Goal: Find specific page/section: Find specific page/section

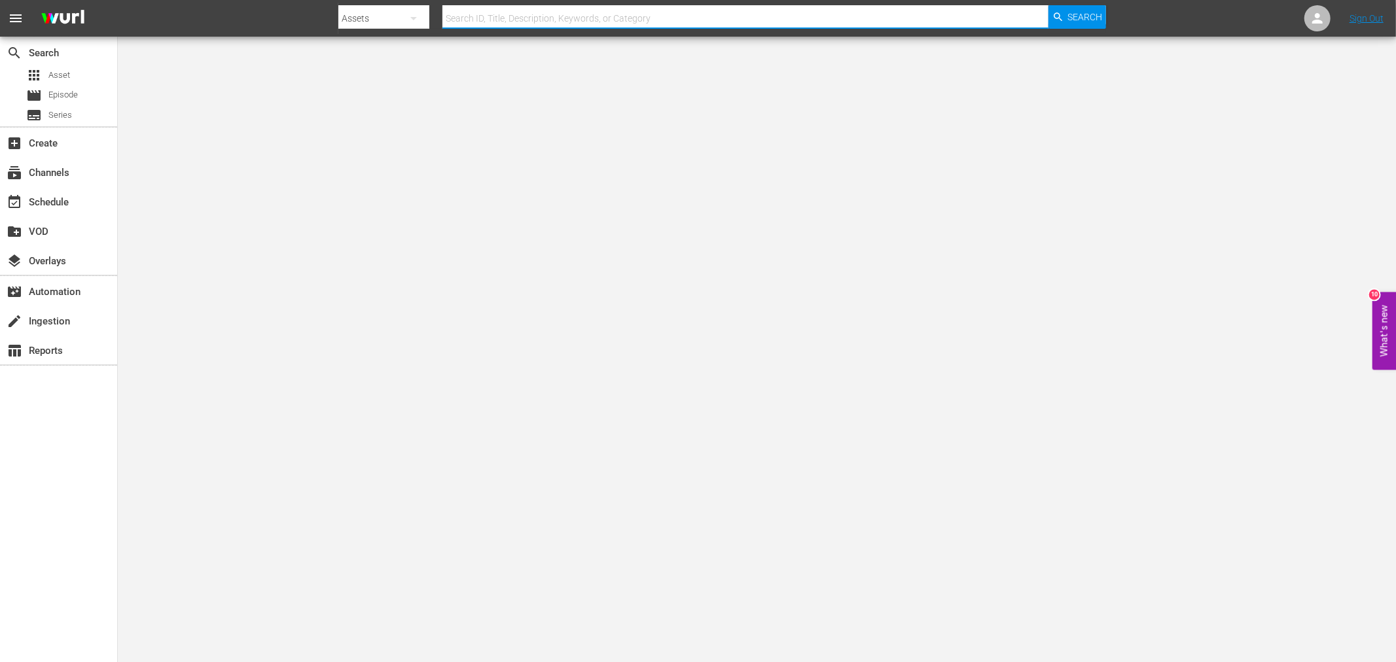
click at [607, 18] on input "text" at bounding box center [745, 18] width 606 height 31
paste input "Coonskin"
type input "Coonskin"
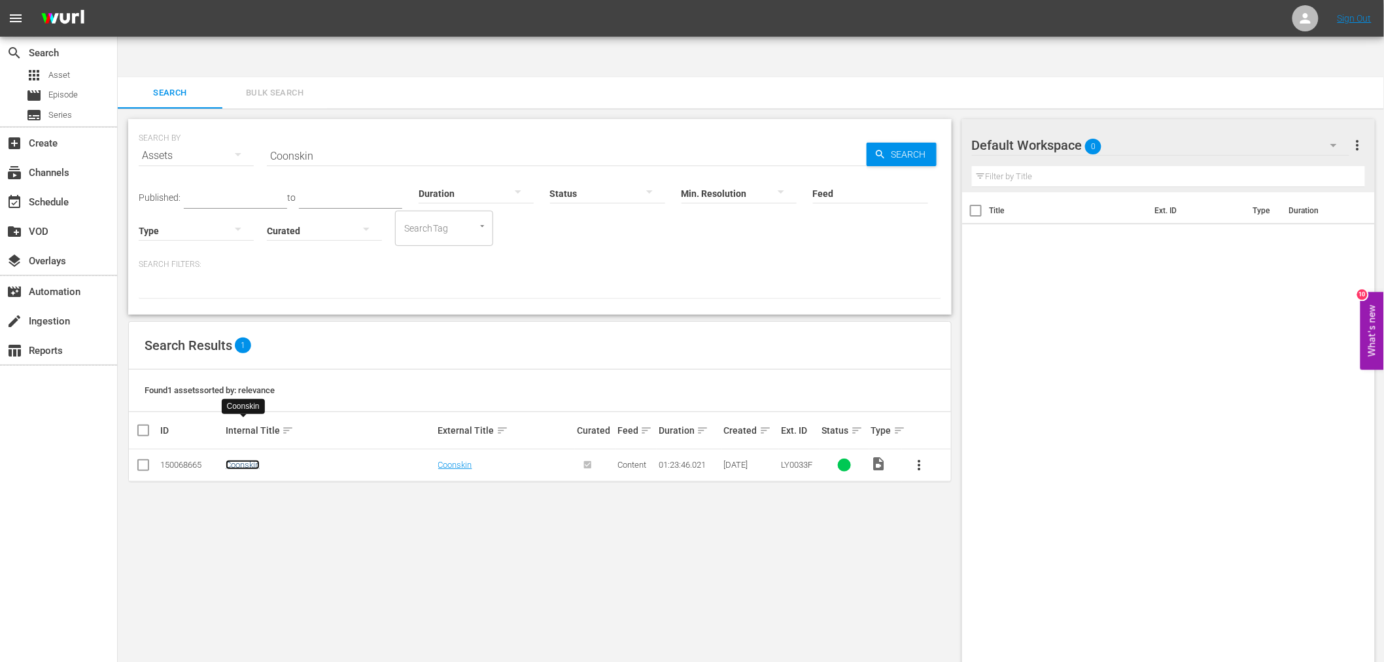
click at [236, 460] on link "Coonskin" at bounding box center [243, 465] width 34 height 10
drag, startPoint x: 319, startPoint y: 120, endPoint x: 253, endPoint y: 116, distance: 66.9
click at [256, 124] on div "SEARCH BY Search By Assets Search ID, Title, Description, Keywords, or Category…" at bounding box center [540, 147] width 803 height 47
paste input "b"
type input "boot hill"
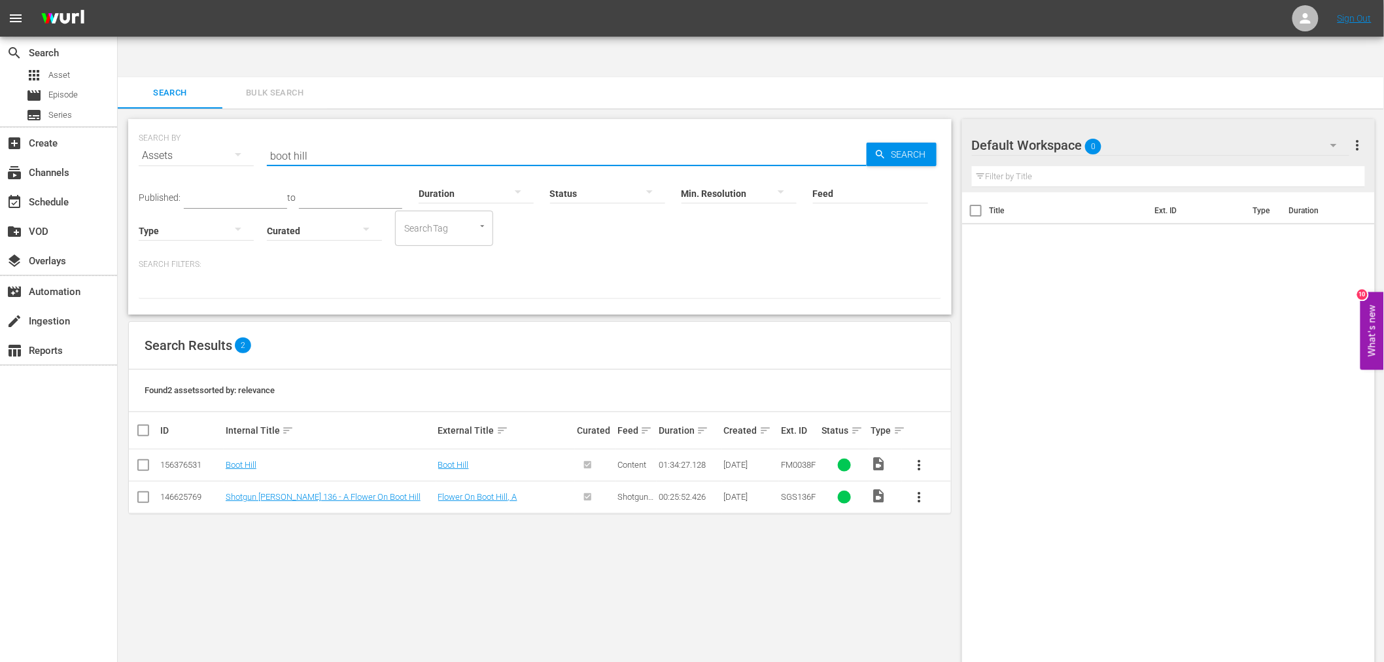
click at [363, 544] on div "SEARCH BY Search By Assets Search ID, Title, Description, Keywords, or Category…" at bounding box center [540, 406] width 845 height 595
click at [245, 460] on link "Boot Hill" at bounding box center [241, 465] width 31 height 10
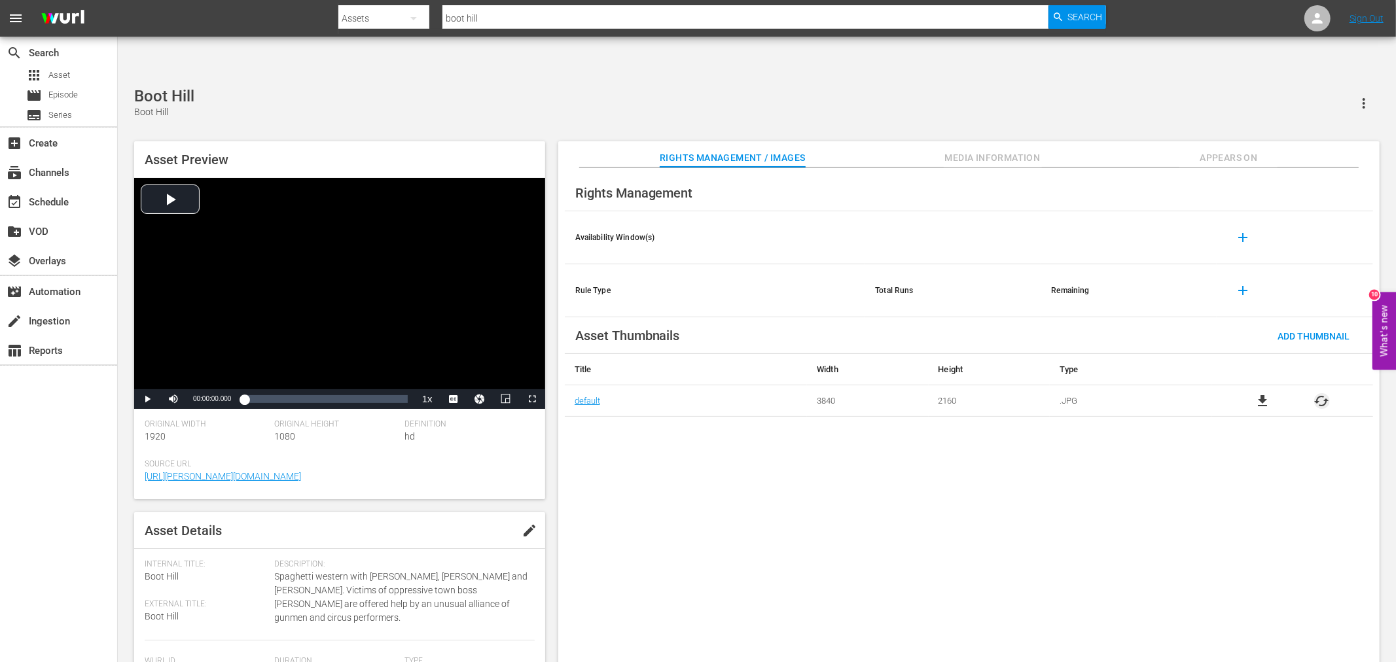
click at [1256, 393] on span "cached" at bounding box center [1322, 401] width 16 height 16
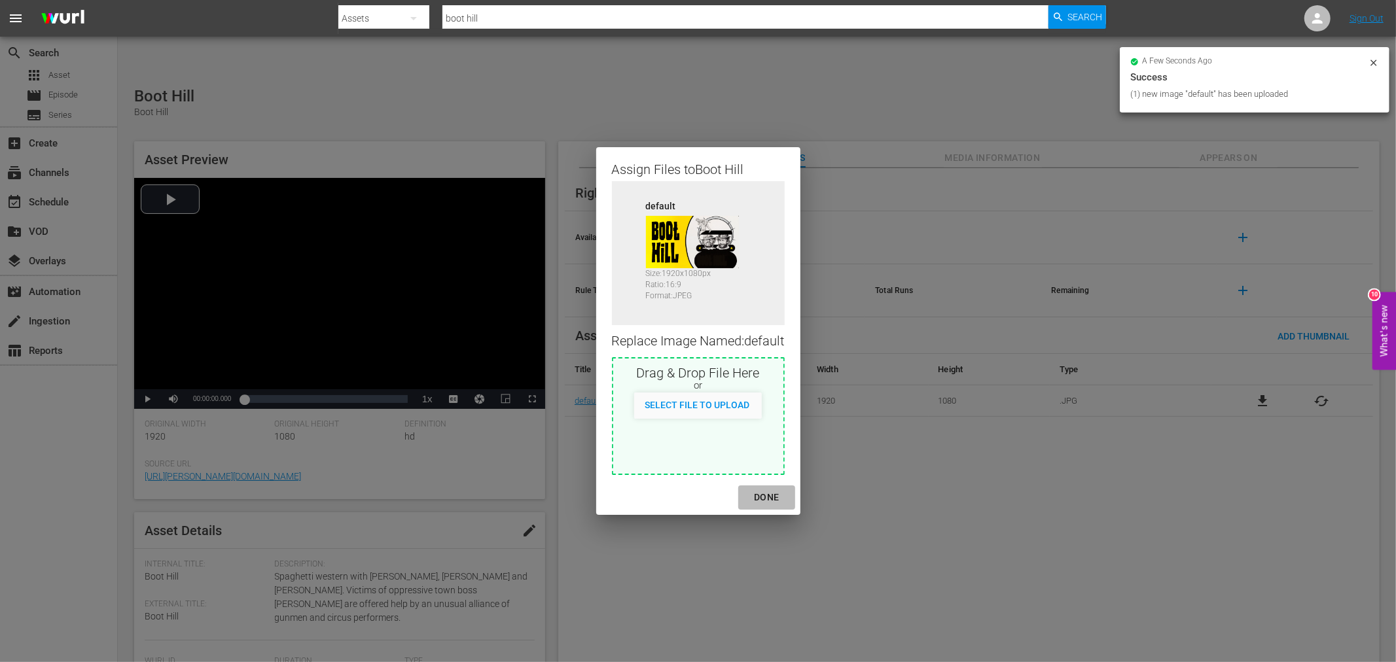
click at [769, 492] on div "DONE" at bounding box center [766, 497] width 46 height 16
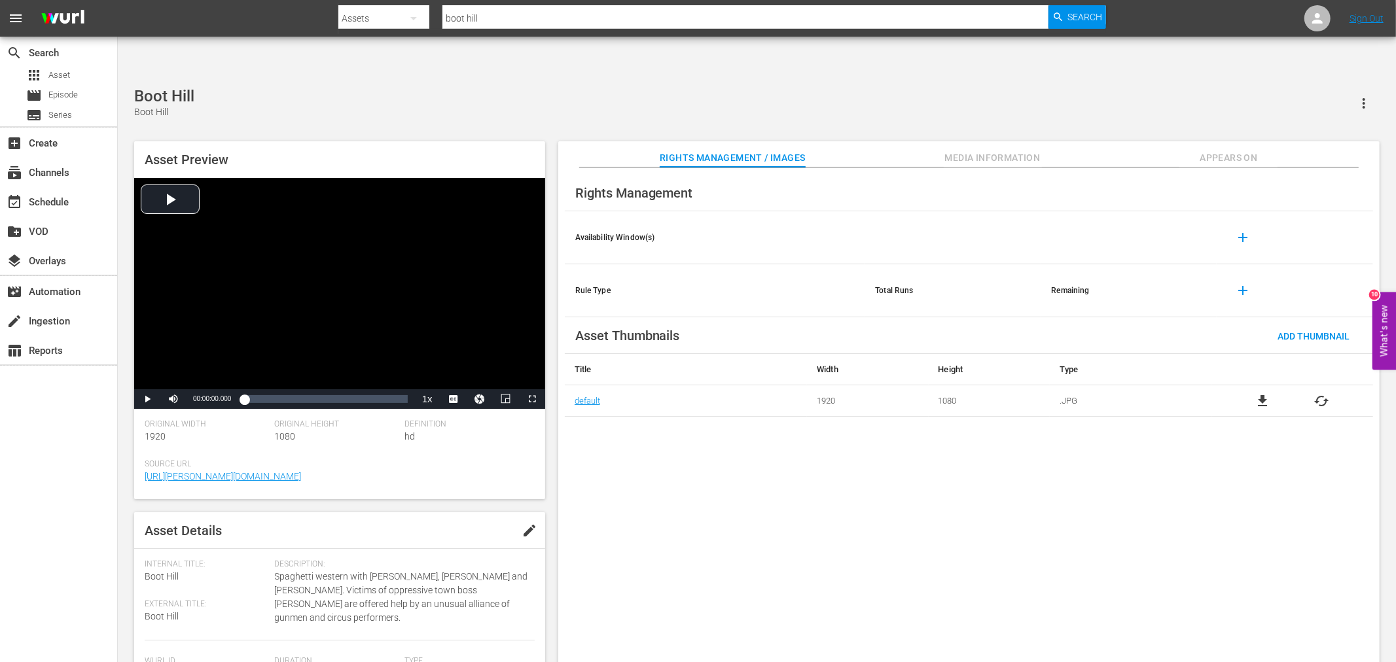
click at [1231, 150] on span "Appears On" at bounding box center [1228, 158] width 98 height 16
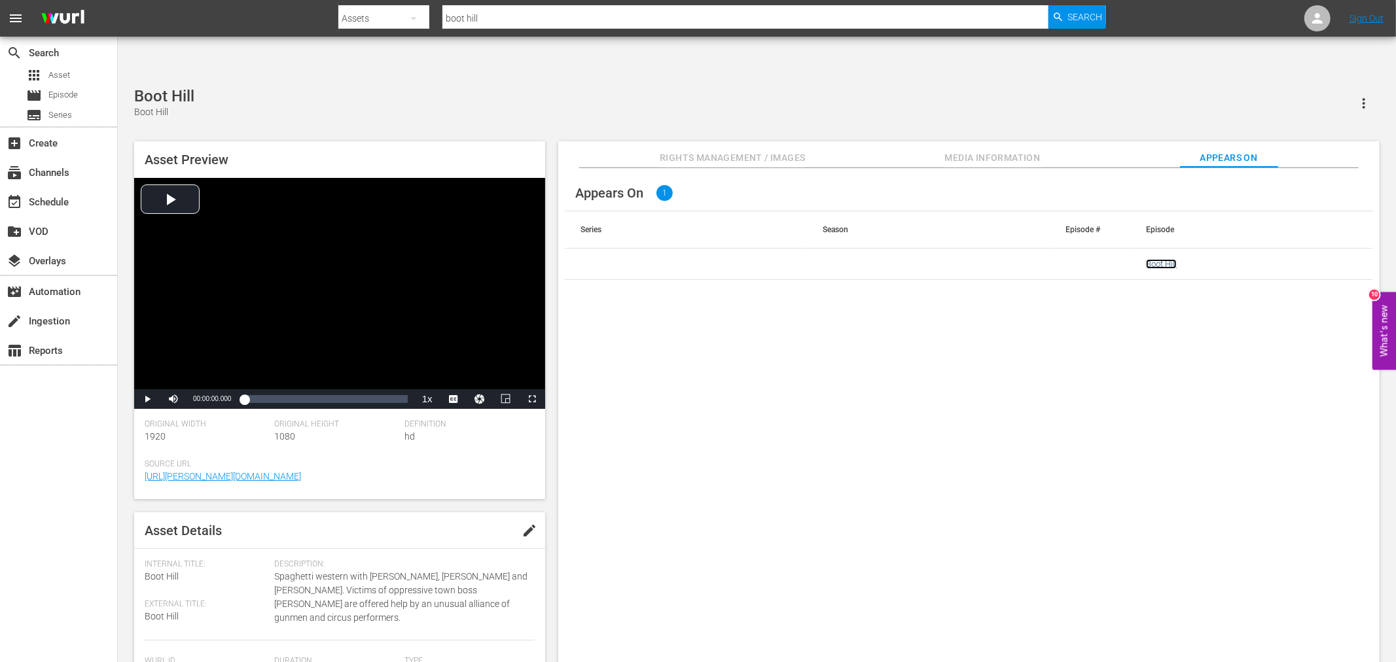
click at [1155, 259] on link "Boot Hill" at bounding box center [1161, 264] width 31 height 10
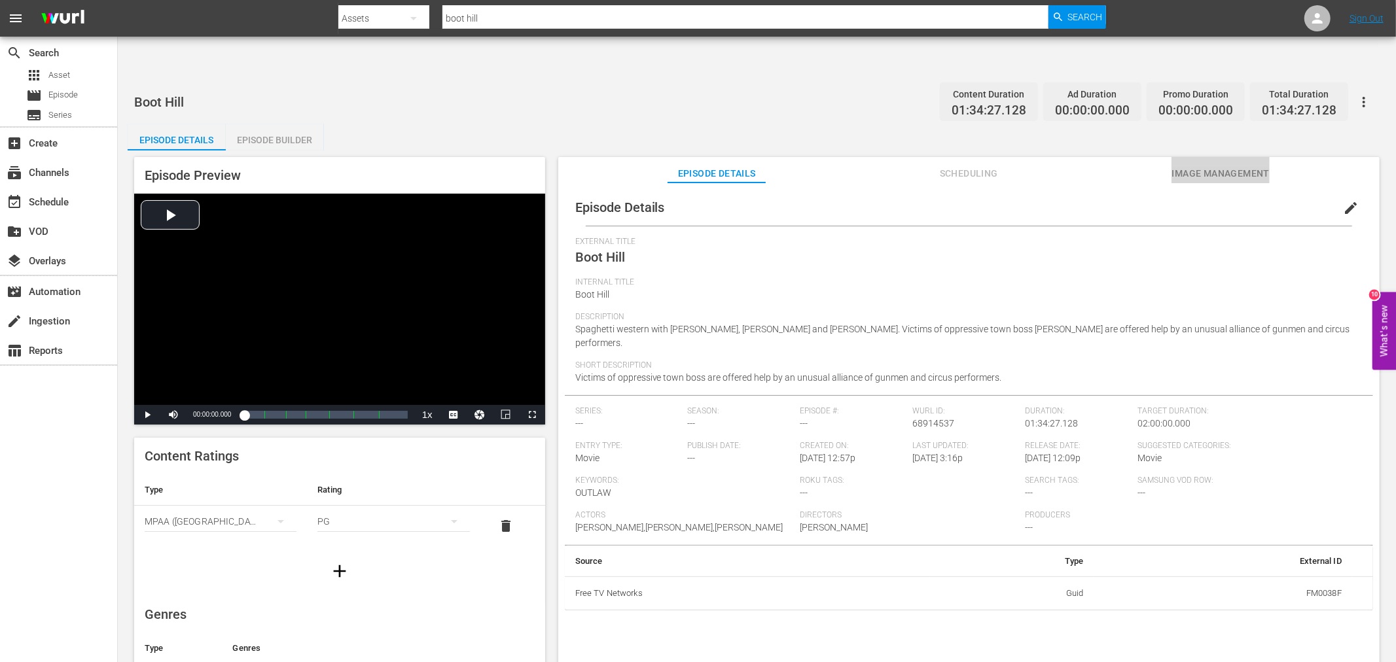
drag, startPoint x: 1219, startPoint y: 128, endPoint x: 1207, endPoint y: 131, distance: 12.2
click at [1218, 166] on span "Image Management" at bounding box center [1220, 174] width 98 height 16
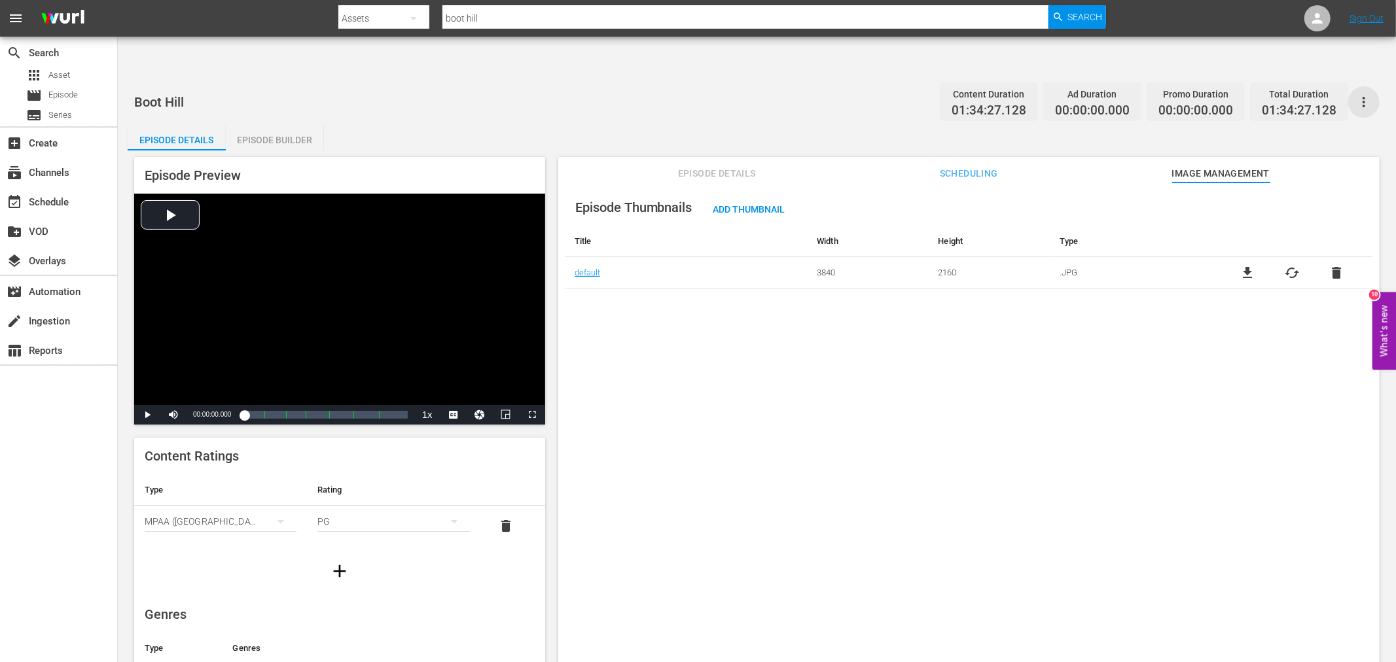
click at [1256, 94] on icon "button" at bounding box center [1364, 102] width 16 height 16
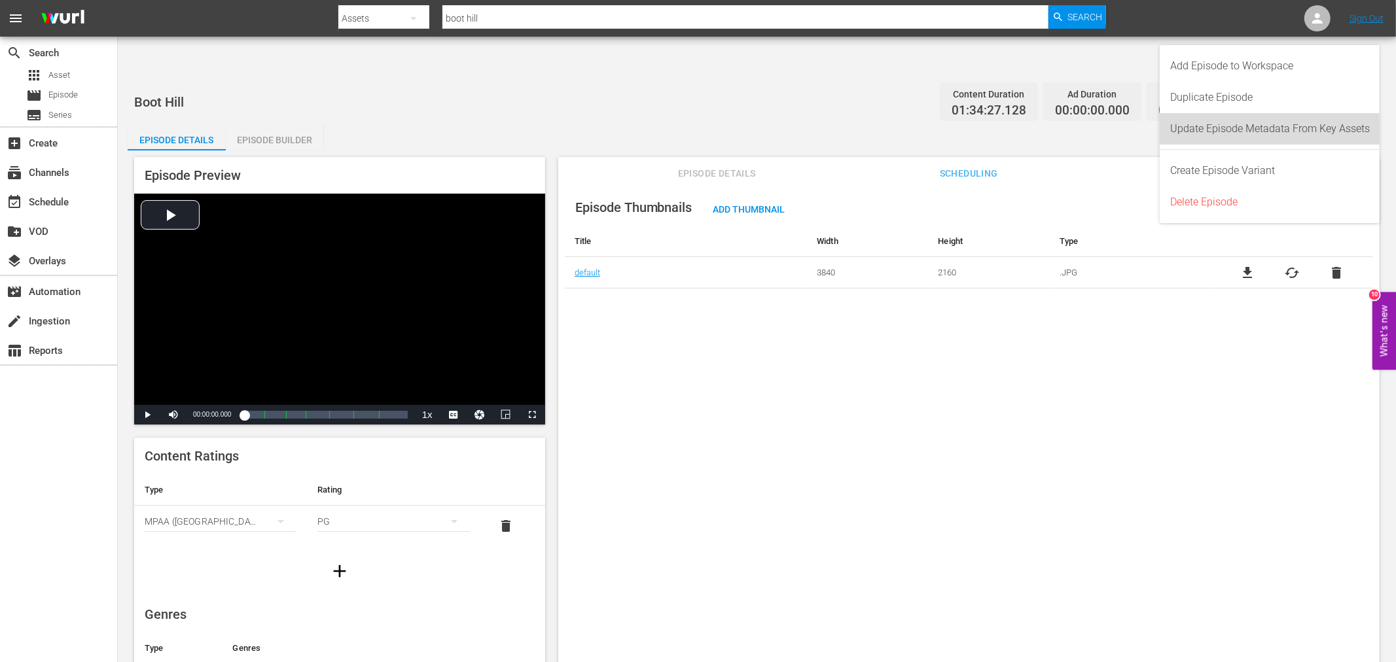
click at [1235, 133] on div "Update Episode Metadata From Key Assets" at bounding box center [1270, 128] width 200 height 31
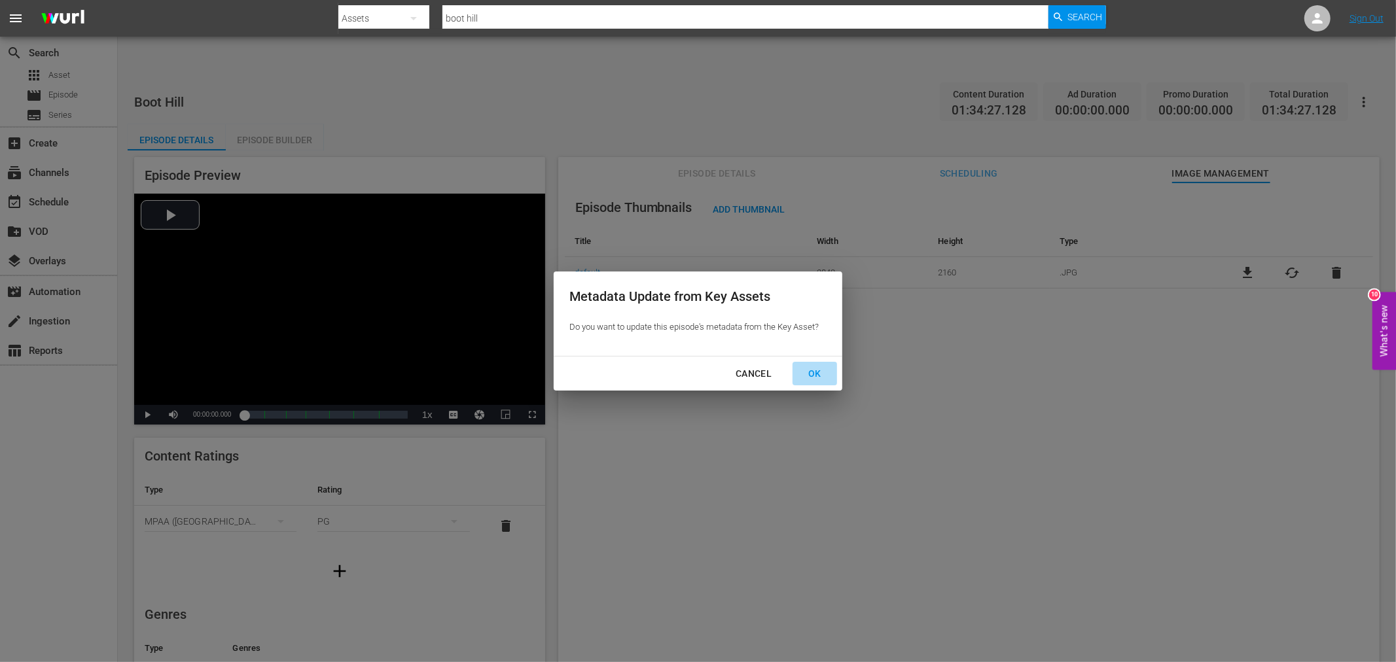
click at [819, 370] on div "OK" at bounding box center [815, 374] width 34 height 16
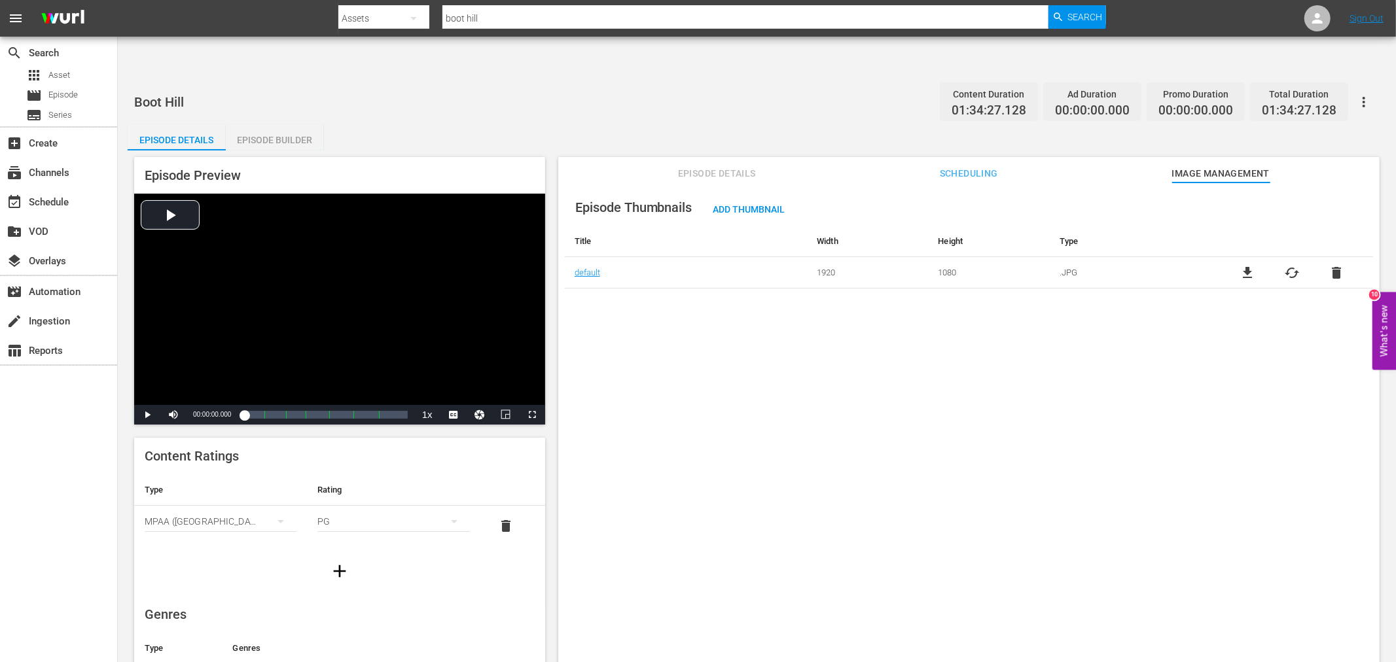
click at [677, 316] on div "Episode Thumbnails Add Thumbnail Title Width Height Type default 1920 1080 .JPG…" at bounding box center [968, 439] width 821 height 512
drag, startPoint x: 480, startPoint y: 4, endPoint x: 480, endPoint y: 11, distance: 7.2
click at [480, 7] on div "Search By Assets Search ID, Title, Description, Keywords, or Category boot hill…" at bounding box center [721, 18] width 767 height 31
drag, startPoint x: 484, startPoint y: 21, endPoint x: 417, endPoint y: 22, distance: 67.4
click at [417, 22] on div "Search By Assets Search ID, Title, Description, Keywords, or Category boot hill…" at bounding box center [721, 18] width 767 height 31
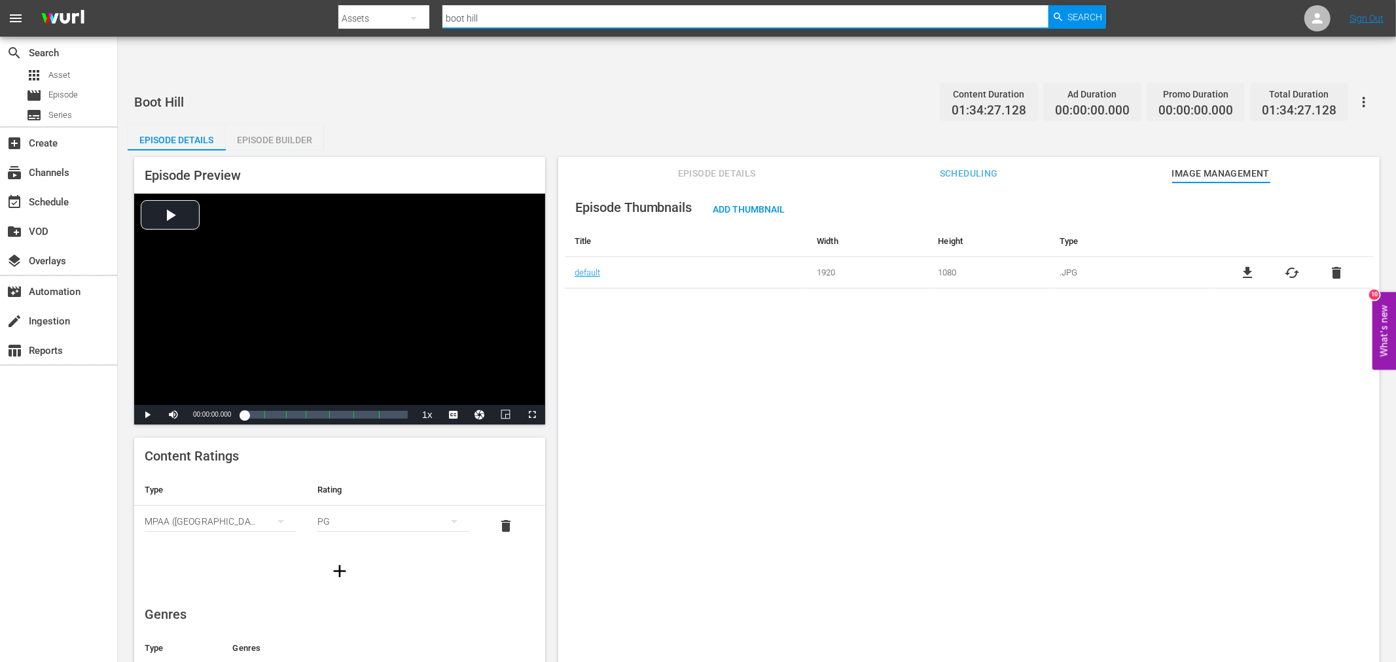
paste input "Rock And Roll Revue"
type input "Rock And Roll Revue"
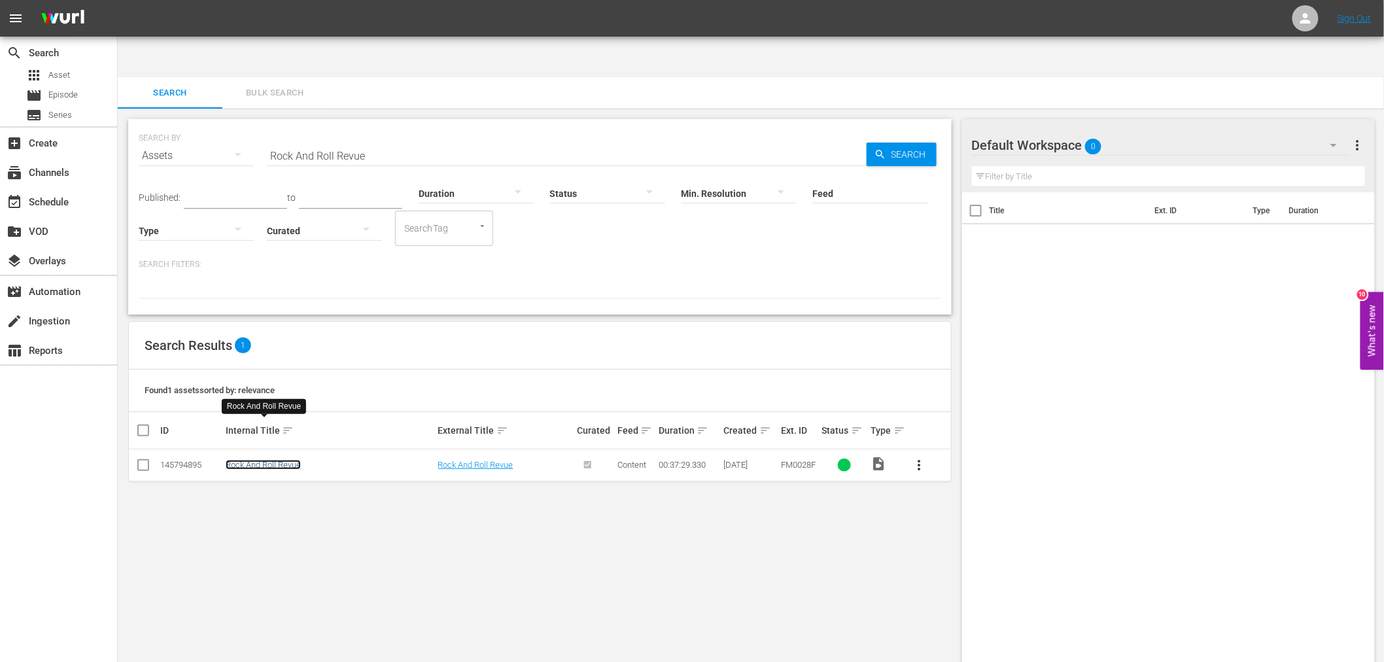
click at [269, 460] on link "Rock And Roll Revue" at bounding box center [263, 465] width 75 height 10
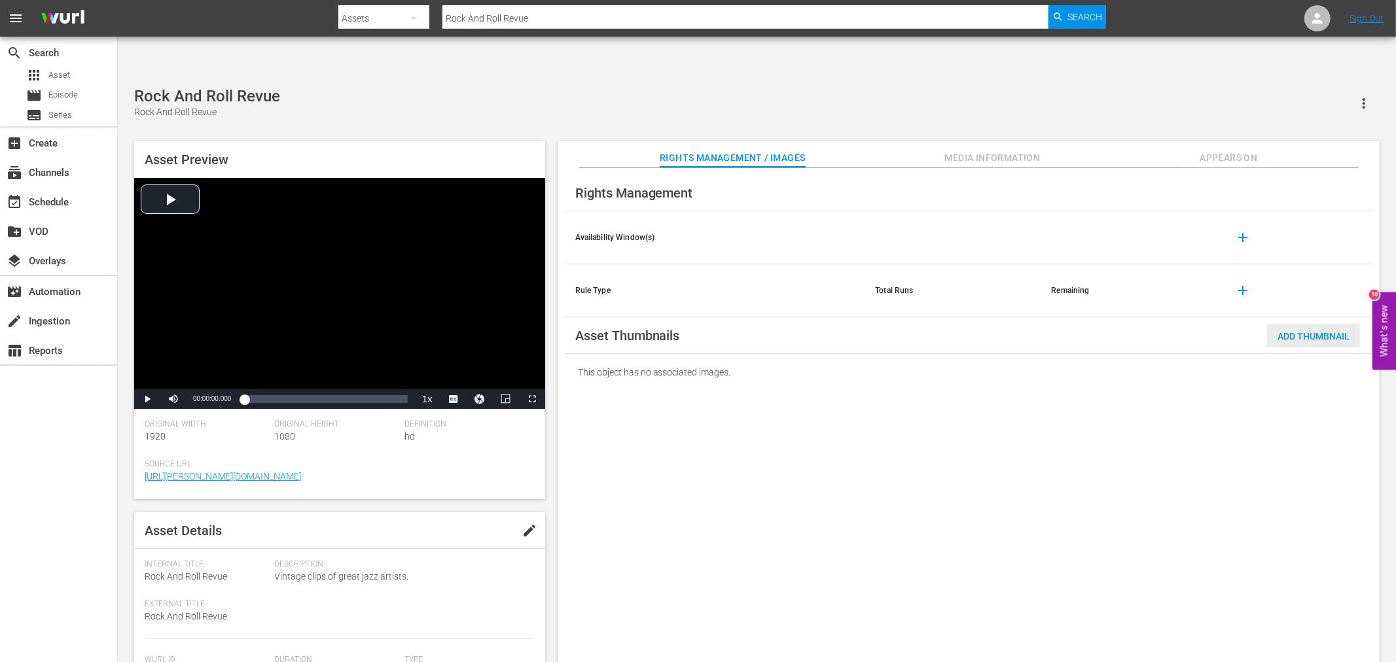
click at [1256, 331] on span "Add Thumbnail" at bounding box center [1313, 336] width 93 height 10
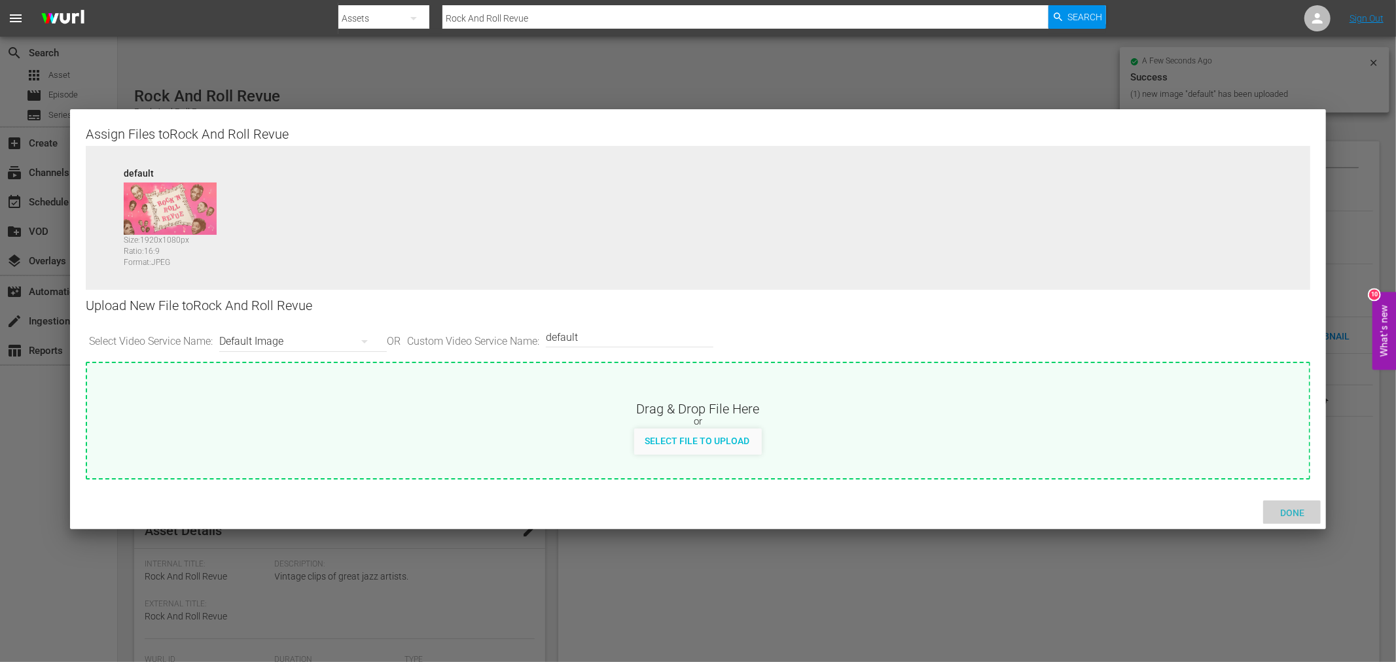
click at [1256, 510] on span "Done" at bounding box center [1291, 513] width 45 height 10
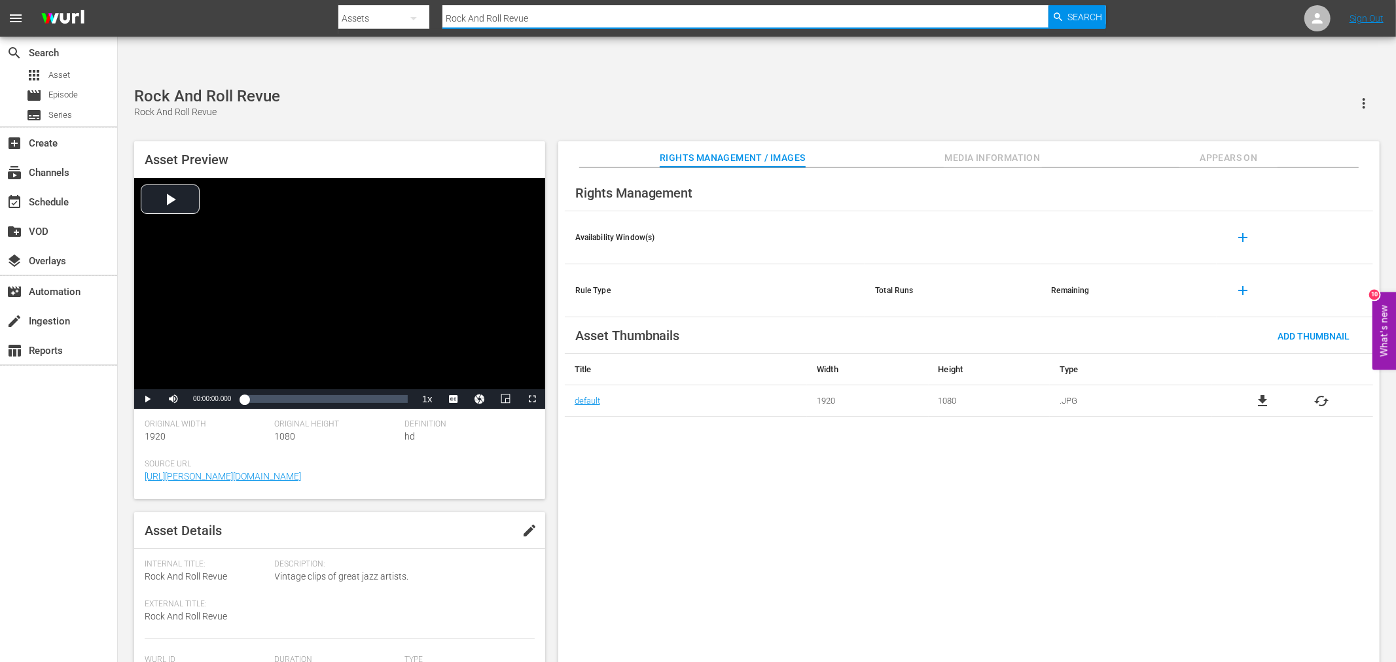
drag, startPoint x: 545, startPoint y: 20, endPoint x: 400, endPoint y: 25, distance: 145.3
click at [414, 21] on div "Search By Assets Search ID, Title, Description, Keywords, or Category Rock And …" at bounding box center [721, 18] width 767 height 31
type input "American King, The"
click at [1084, 22] on span "Search" at bounding box center [1085, 17] width 35 height 24
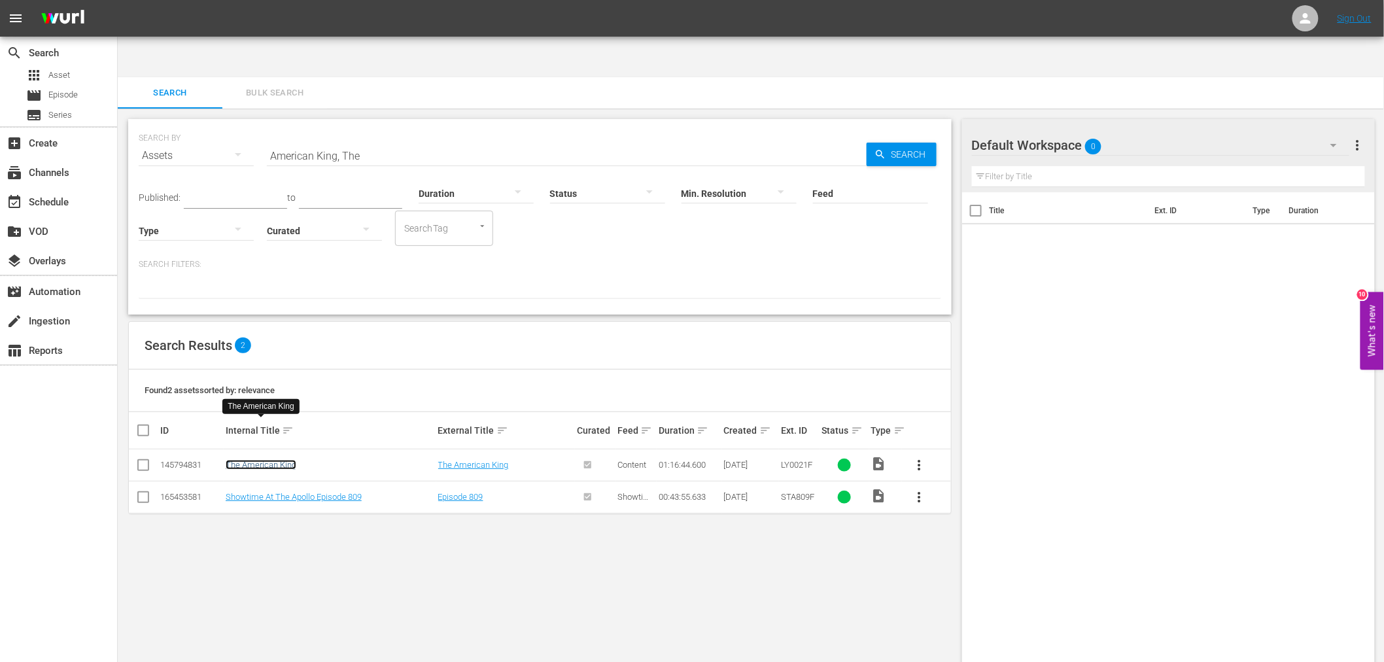
click at [279, 460] on link "The American King" at bounding box center [261, 465] width 71 height 10
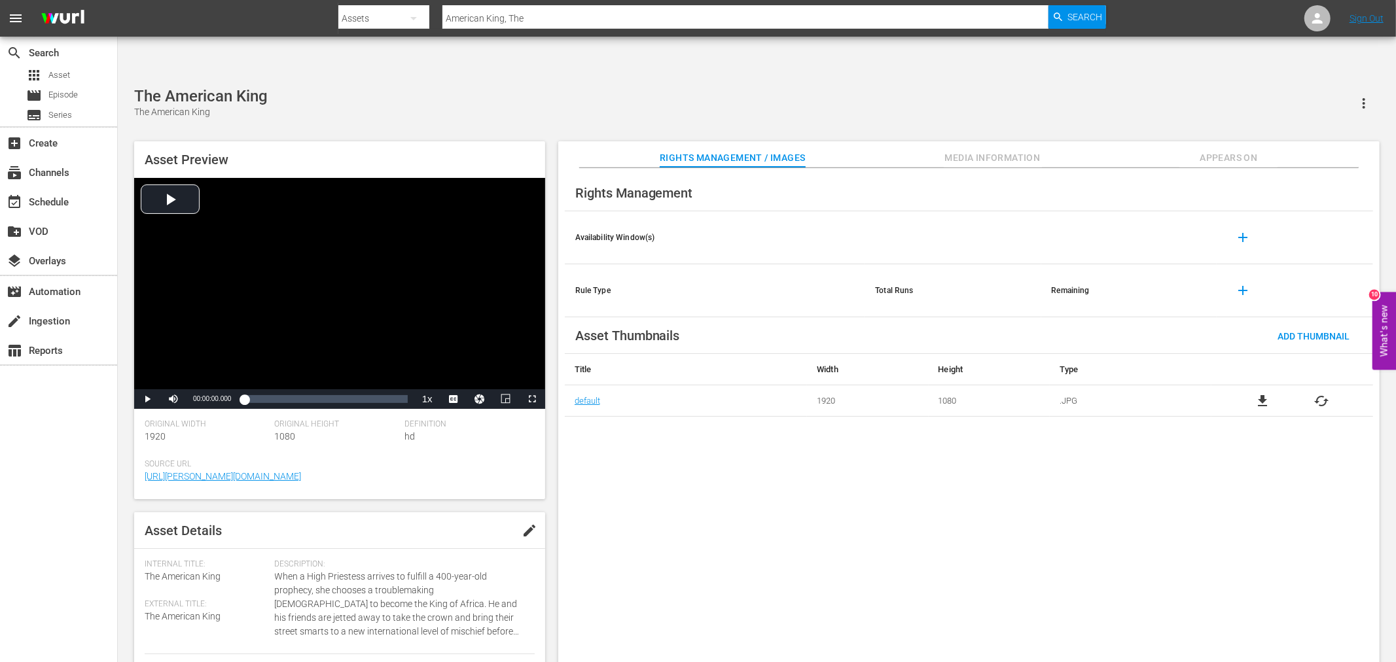
drag, startPoint x: 1094, startPoint y: 434, endPoint x: 1097, endPoint y: 400, distance: 34.8
click at [1094, 434] on div "Rights Management Availability Window(s) add Rule Type Total Runs Remaining add…" at bounding box center [968, 426] width 821 height 516
click at [236, 374] on div "Asset Preview Video Player is loading. Play Video Play Mute Current Time 00:00:…" at bounding box center [339, 320] width 411 height 358
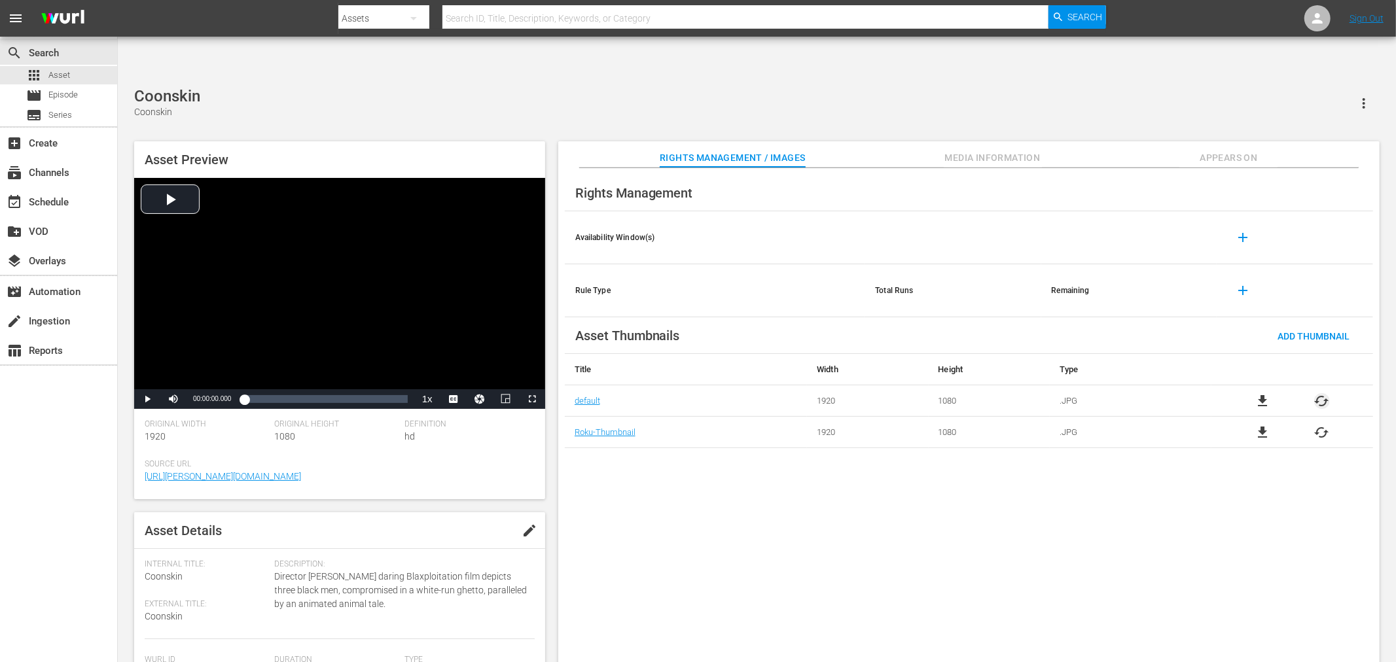
click at [1322, 393] on span "cached" at bounding box center [1322, 401] width 16 height 16
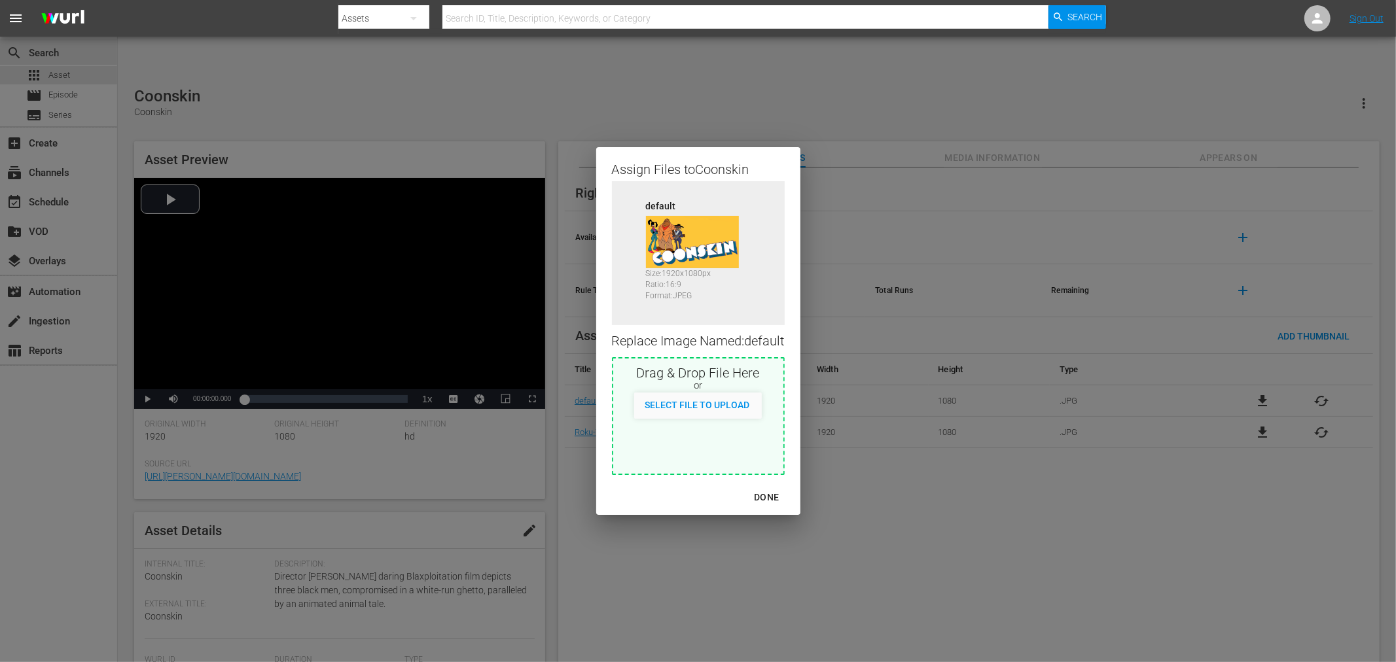
click at [763, 501] on div "DONE" at bounding box center [766, 497] width 46 height 16
